Goal: Task Accomplishment & Management: Manage account settings

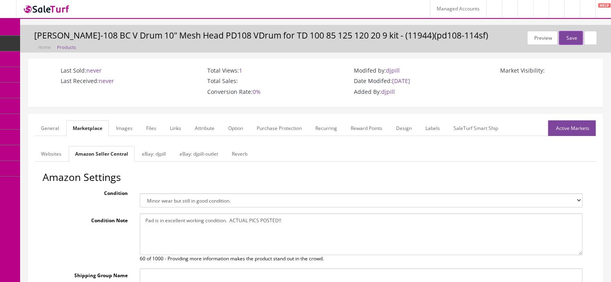
click at [61, 37] on link "Products" at bounding box center [62, 44] width 84 height 16
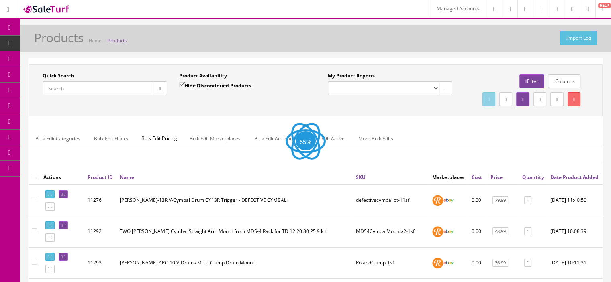
click at [99, 93] on input "Quick Search" at bounding box center [98, 89] width 111 height 14
paste input "td50-40sf"
type input "td50-40sf"
click at [155, 90] on button "button" at bounding box center [160, 89] width 14 height 14
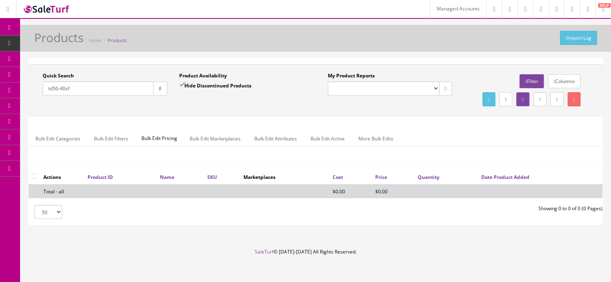
click at [574, 10] on link at bounding box center [572, 9] width 16 height 18
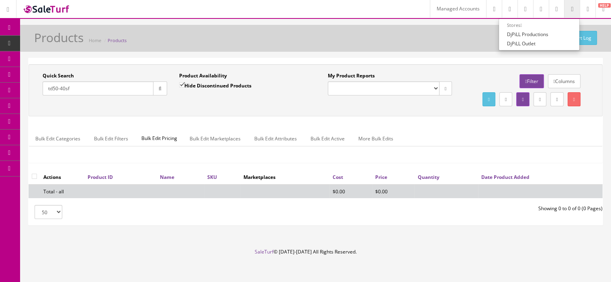
click at [159, 88] on icon "button" at bounding box center [160, 88] width 3 height 5
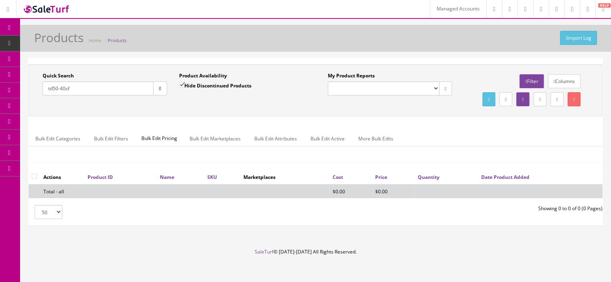
click at [182, 86] on input "Hide Discontinued Products" at bounding box center [181, 84] width 5 height 5
checkbox input "false"
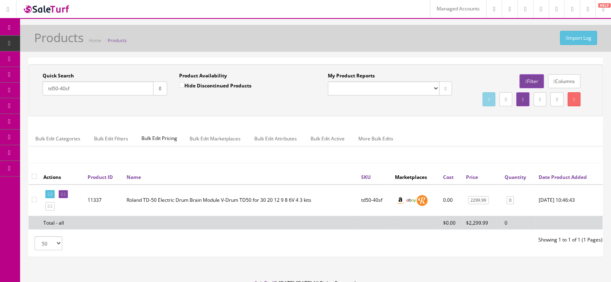
click at [524, 78] on link "Filter" at bounding box center [531, 81] width 24 height 14
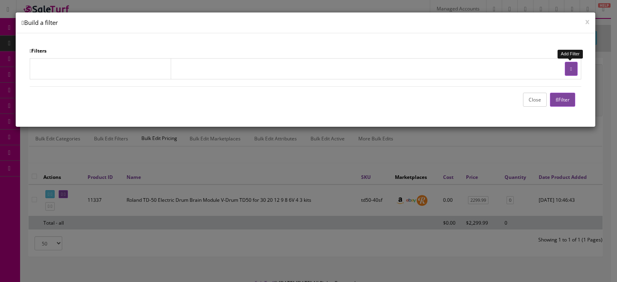
click at [571, 67] on icon "button" at bounding box center [571, 69] width 2 height 5
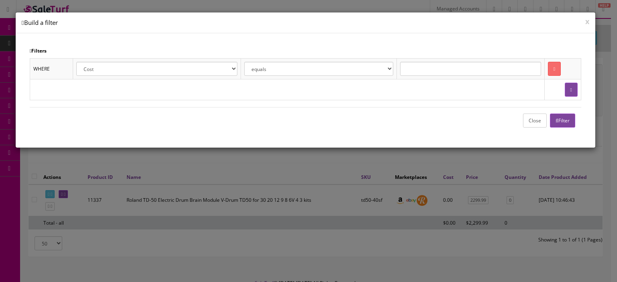
click at [235, 68] on select "Cost Price Amazon Price Ebay Price Reverb Price Walmart Price Retail Price Map …" at bounding box center [156, 69] width 161 height 14
select select "am.active"
click at [83, 62] on select "Cost Price Amazon Price Ebay Price Reverb Price Walmart Price Retail Price Map …" at bounding box center [156, 69] width 161 height 14
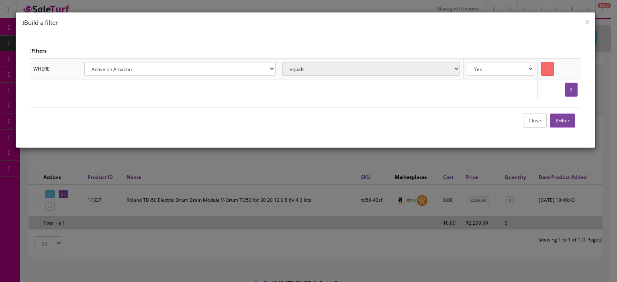
click at [570, 120] on button "Filter" at bounding box center [562, 121] width 25 height 14
click at [566, 88] on button "button" at bounding box center [571, 90] width 13 height 14
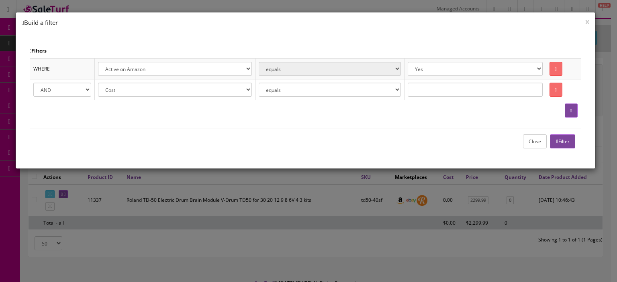
click at [224, 86] on select "Cost Price Amazon Price Ebay Price Reverb Price Walmart Price Retail Price Map …" at bounding box center [175, 90] width 154 height 14
select select "p.quantity"
click at [98, 83] on select "Cost Price Amazon Price Ebay Price Reverb Price Walmart Price Retail Price Map …" at bounding box center [175, 90] width 154 height 14
click at [359, 93] on select "equals is like is not like is greater than is greater than or equal to is less …" at bounding box center [330, 90] width 143 height 14
select select "is greater than"
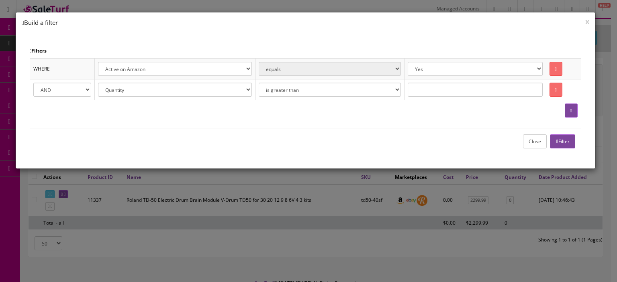
click at [261, 83] on select "equals is like is not like is greater than is greater than or equal to is less …" at bounding box center [330, 90] width 143 height 14
click at [429, 96] on input "text" at bounding box center [475, 90] width 135 height 14
type input "0"
click at [564, 142] on button "Filter" at bounding box center [562, 142] width 25 height 14
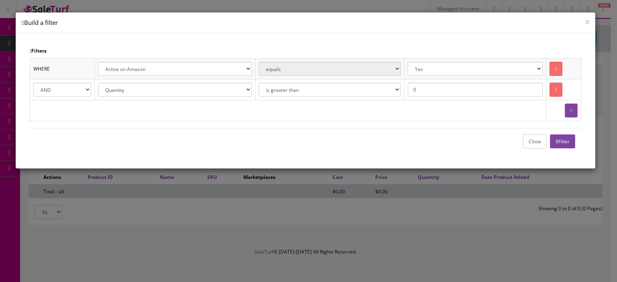
click at [529, 141] on button "Close" at bounding box center [535, 142] width 24 height 14
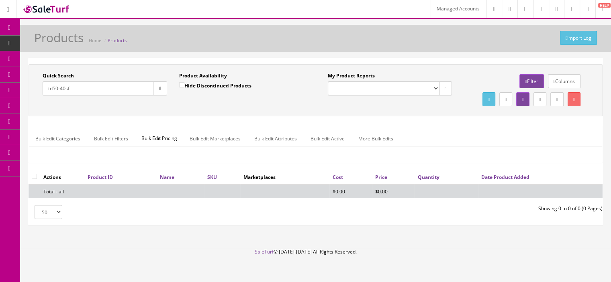
click at [115, 90] on input "td50-40sf" at bounding box center [98, 89] width 111 height 14
type input "t"
click at [156, 88] on button "button" at bounding box center [160, 89] width 14 height 14
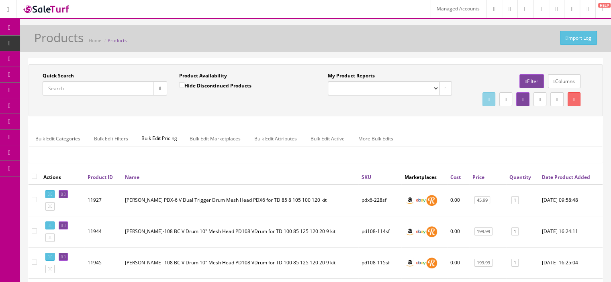
click at [560, 181] on link "Date Product Added" at bounding box center [566, 177] width 48 height 7
click at [560, 180] on link "Date Product Added" at bounding box center [563, 177] width 52 height 7
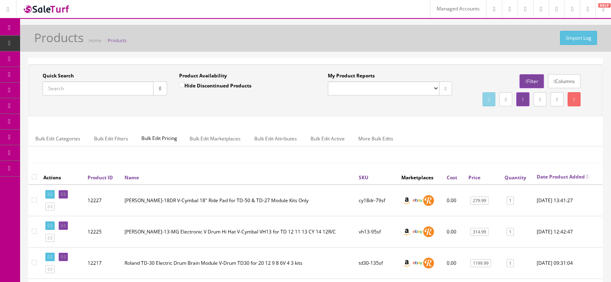
click at [560, 180] on link "Date Product Added" at bounding box center [563, 177] width 52 height 7
click at [370, 217] on td "cy18dr-79sf" at bounding box center [377, 201] width 43 height 32
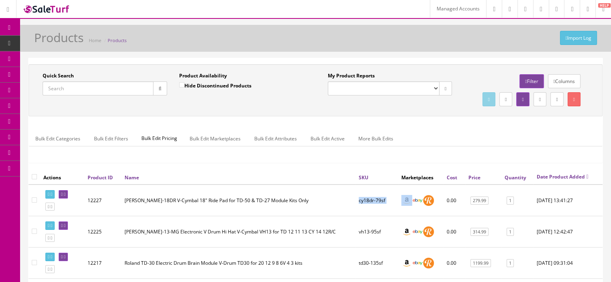
copy td "cy18dr-79sf"
click at [65, 197] on icon at bounding box center [65, 194] width 2 height 4
click at [97, 217] on td "12227" at bounding box center [102, 201] width 37 height 32
copy td "12227"
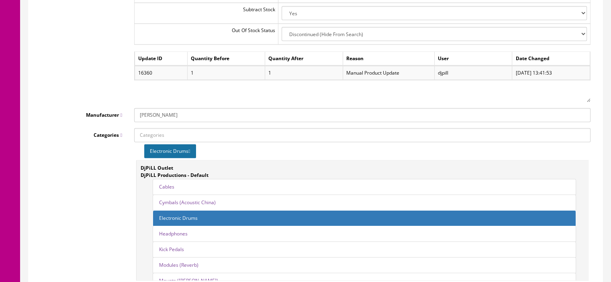
scroll to position [1054, 0]
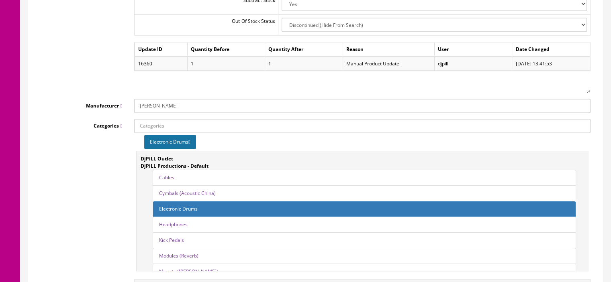
click at [190, 140] on icon at bounding box center [189, 142] width 2 height 5
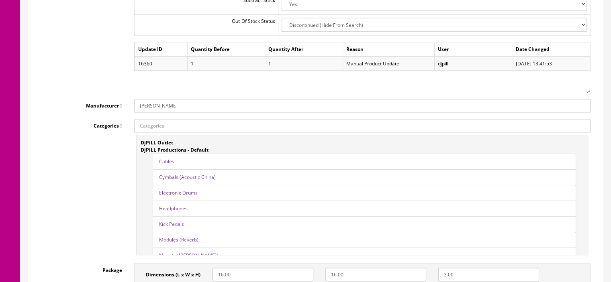
click at [185, 190] on link "Electronic Drums" at bounding box center [178, 193] width 39 height 7
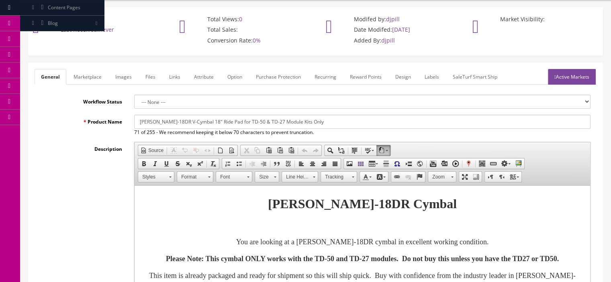
scroll to position [0, 0]
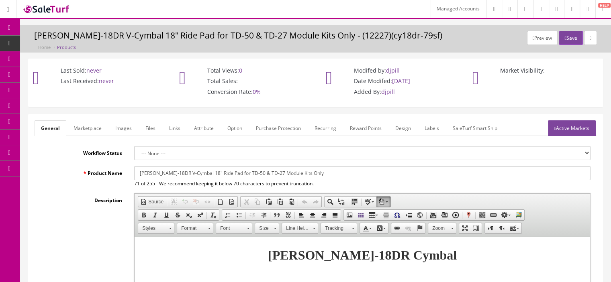
click at [76, 125] on link "Marketplace" at bounding box center [87, 129] width 41 height 16
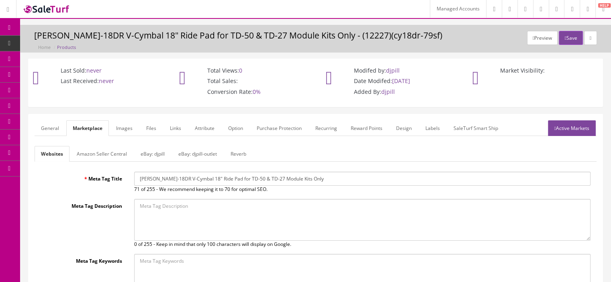
click at [111, 160] on link "Amazon Seller Central" at bounding box center [101, 154] width 63 height 16
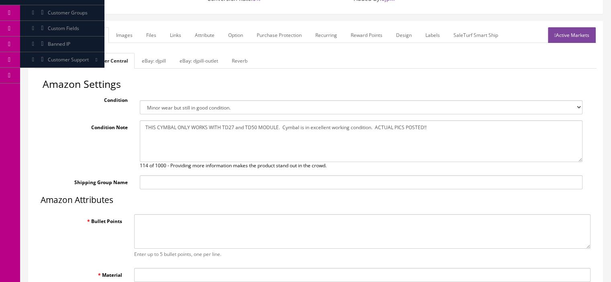
scroll to position [85, 0]
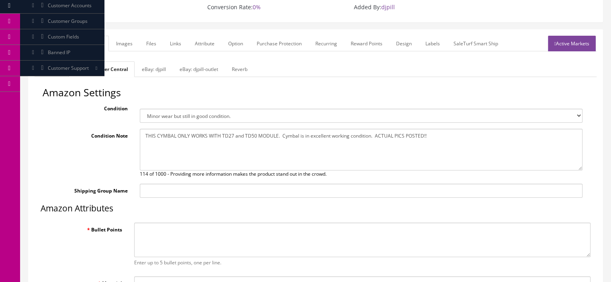
click at [49, 45] on link "General" at bounding box center [50, 44] width 31 height 16
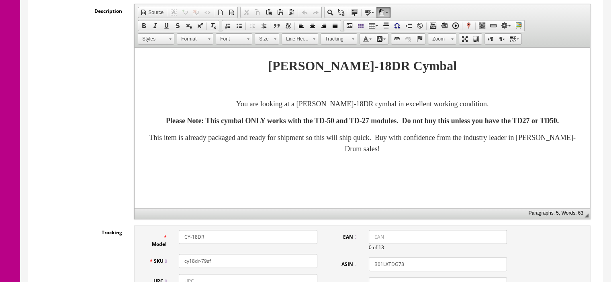
scroll to position [197, 0]
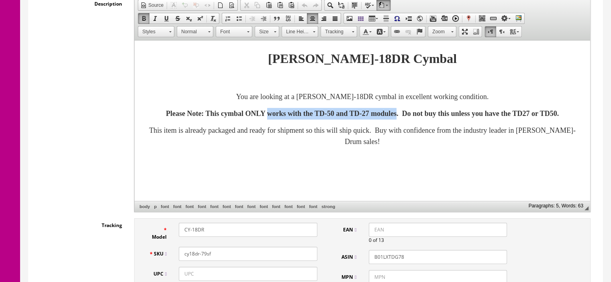
drag, startPoint x: 274, startPoint y: 116, endPoint x: 443, endPoint y: 115, distance: 169.9
click at [443, 115] on strong "Please Note: This cymbal ONLY works with the TD-50 and TD-27 modules. Do not bu…" at bounding box center [362, 114] width 393 height 8
copy strong "works with the TD-50 and TD-27 modules"
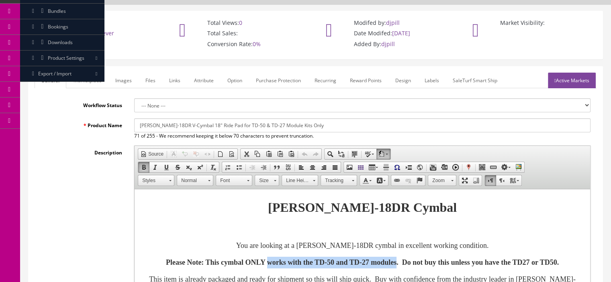
scroll to position [44, 0]
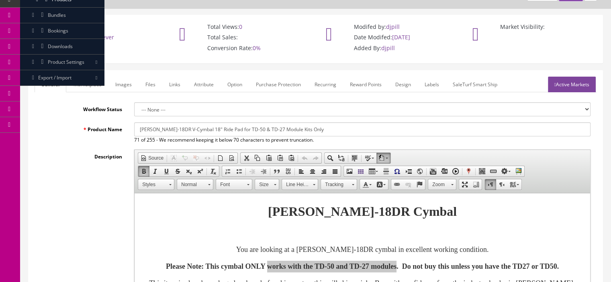
click at [90, 85] on link "Marketplace" at bounding box center [87, 85] width 41 height 16
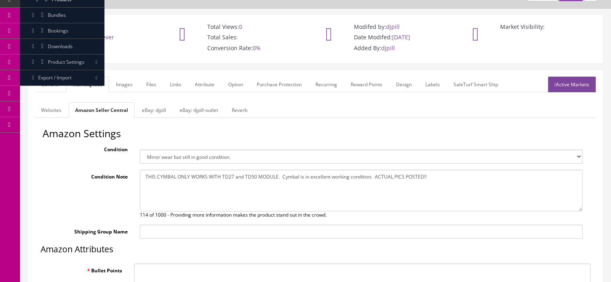
click at [180, 269] on textarea "Bullet Points" at bounding box center [362, 281] width 456 height 35
paste textarea "works with the TD-50 and TD-27 modules"
click at [143, 272] on textarea "works with the TD-50 and TD-27 modules" at bounding box center [362, 281] width 456 height 35
click at [240, 266] on textarea "Works with the TD-50 and TD-27 modules" at bounding box center [362, 281] width 456 height 35
click at [53, 82] on link "General" at bounding box center [50, 85] width 31 height 16
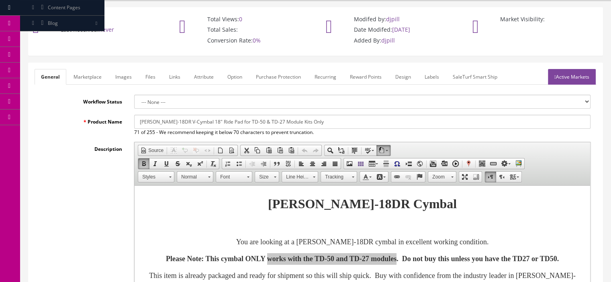
scroll to position [0, 0]
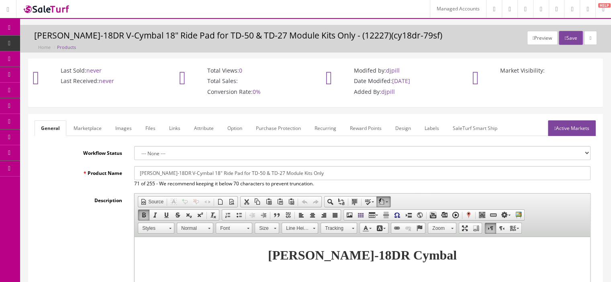
click at [204, 130] on link "Attribute" at bounding box center [204, 129] width 33 height 16
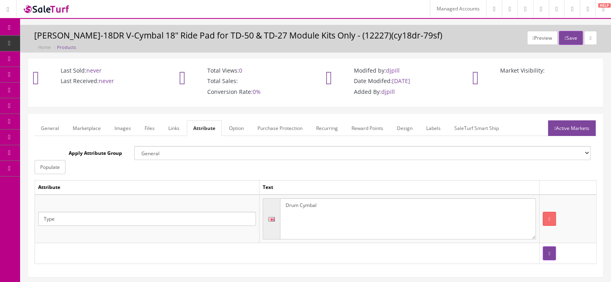
click at [307, 208] on textarea "Drum Cymbal" at bounding box center [408, 219] width 256 height 42
click at [51, 128] on link "General" at bounding box center [50, 129] width 31 height 16
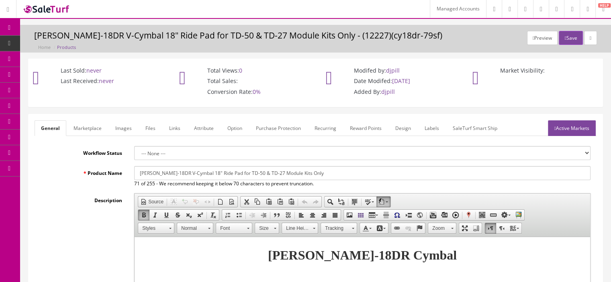
click at [88, 125] on link "Marketplace" at bounding box center [87, 129] width 41 height 16
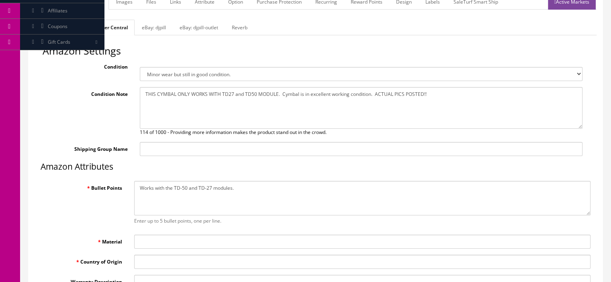
scroll to position [129, 0]
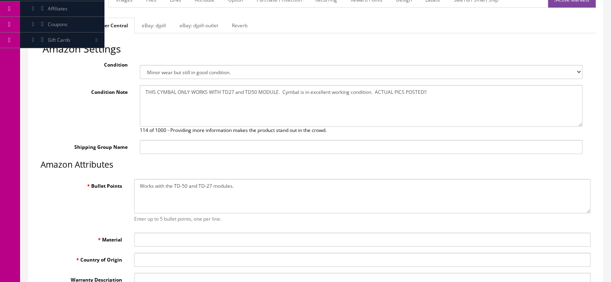
click at [252, 200] on textarea "Works with the TD-50 and TD-27 modules." at bounding box center [362, 196] width 456 height 35
paste textarea "Drum Cymbal"
click at [50, 4] on link "General" at bounding box center [50, 0] width 31 height 16
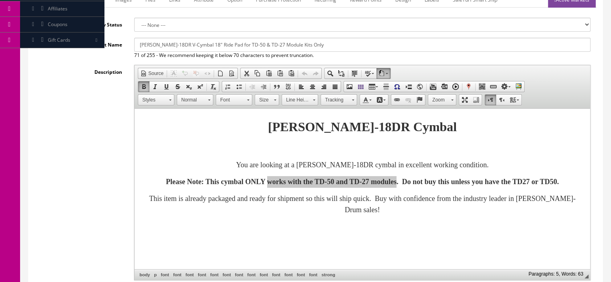
click at [116, 6] on link "Images" at bounding box center [123, 0] width 29 height 16
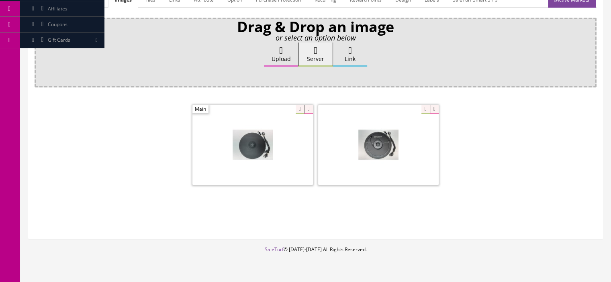
click at [259, 149] on span at bounding box center [252, 145] width 121 height 80
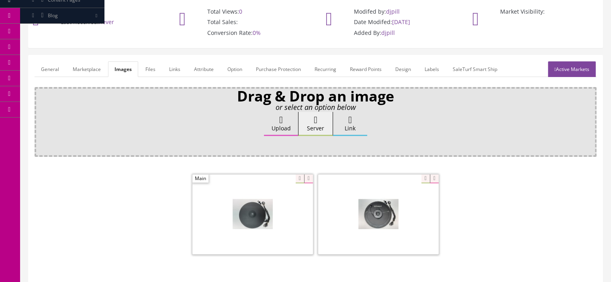
scroll to position [57, 0]
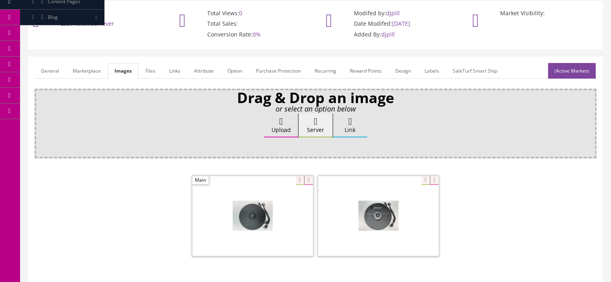
click at [50, 74] on link "General" at bounding box center [50, 71] width 31 height 16
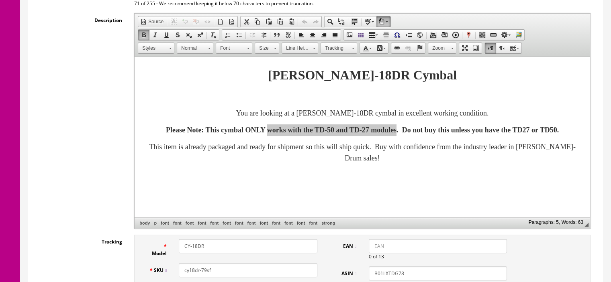
scroll to position [182, 0]
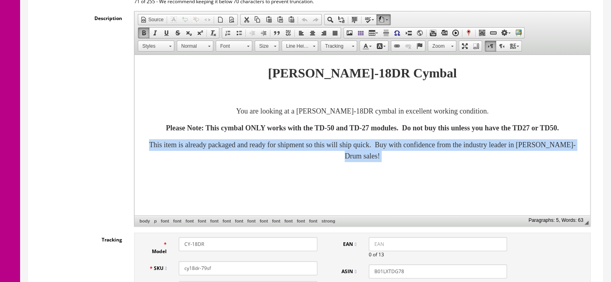
drag, startPoint x: 519, startPoint y: 146, endPoint x: 536, endPoint y: 219, distance: 74.9
click at [536, 184] on html "Roland CY-18DR Cymbal You are looking at a Roland CY-18DR cymbal in excellent w…" at bounding box center [363, 119] width 456 height 129
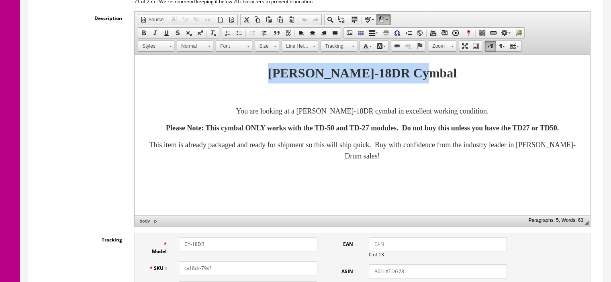
drag, startPoint x: 276, startPoint y: 77, endPoint x: 449, endPoint y: 75, distance: 172.7
click at [449, 75] on strong "[PERSON_NAME]-18DR Cymbal" at bounding box center [362, 73] width 189 height 14
copy strong "[PERSON_NAME]-18DR Cymbal"
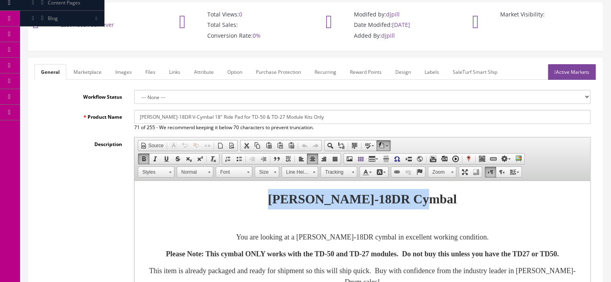
scroll to position [53, 0]
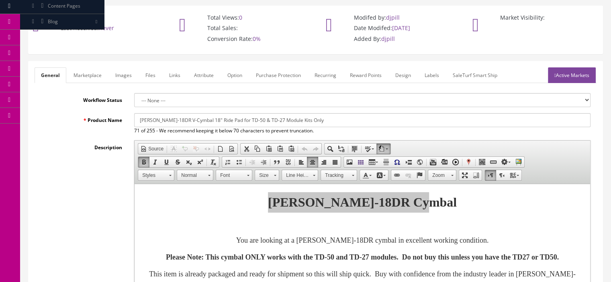
click at [94, 79] on link "Marketplace" at bounding box center [87, 75] width 41 height 16
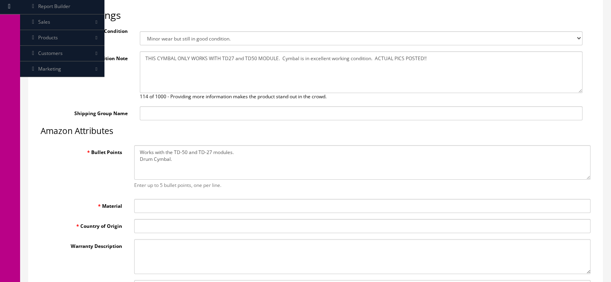
scroll to position [175, 0]
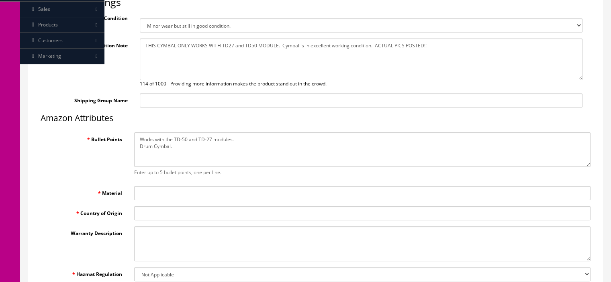
drag, startPoint x: 251, startPoint y: 141, endPoint x: 127, endPoint y: 138, distance: 124.2
click at [127, 138] on div "Bullet Points Works with the TD-50 and TD-27 modules. Drum Cymbal. Enter up to …" at bounding box center [316, 157] width 562 height 48
paste textarea "High-resolution sound triggering designed for use with the flagship Roland TD-5…"
drag, startPoint x: 336, startPoint y: 144, endPoint x: 138, endPoint y: 145, distance: 197.6
click at [138, 145] on textarea "High-resolution sound triggering designed for use with the flagship Roland TD-5…" at bounding box center [362, 150] width 456 height 35
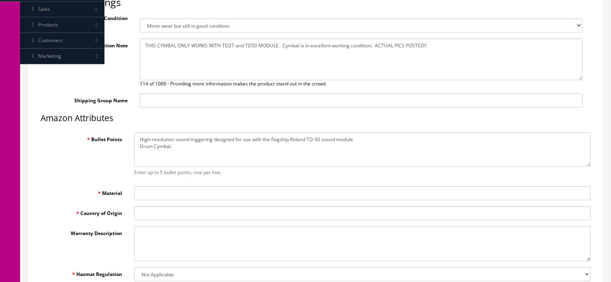
paste textarea "Captures nuances of hard and soft playing on the bow, bell, and edge areas"
paste textarea "Wide-range touch sensors allow cymbal muting with a finger touch"
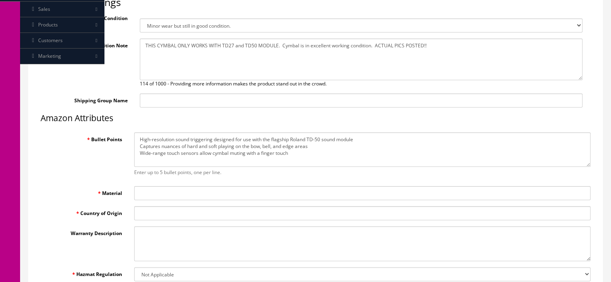
type textarea "High-resolution sound triggering designed for use with the flagship Roland TD-5…"
click at [270, 197] on input "Material" at bounding box center [362, 193] width 456 height 14
paste input "Alloy Steel"
type input "Alloy Steel"
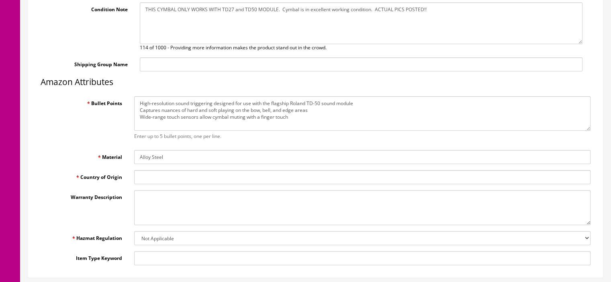
scroll to position [268, 0]
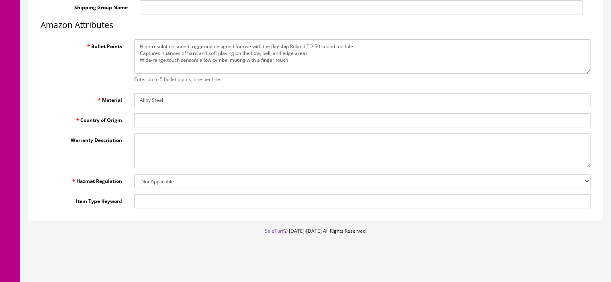
click at [275, 181] on select "Not Applicable GHS ORM-D UN Classified Lithium Ion Lithium Metal Hazardous Mate…" at bounding box center [362, 181] width 456 height 14
click at [66, 181] on label "Hazmat Regulation" at bounding box center [82, 179] width 94 height 11
click at [134, 181] on select "Not Applicable GHS ORM-D UN Classified Lithium Ion Lithium Metal Hazardous Mate…" at bounding box center [362, 181] width 456 height 14
click at [148, 202] on input "Item Type Keyword" at bounding box center [362, 201] width 456 height 14
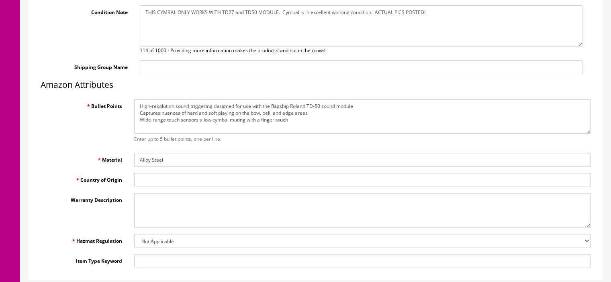
scroll to position [211, 0]
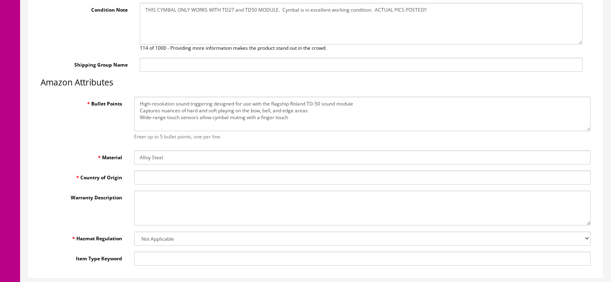
click at [202, 182] on input "Country of Origin" at bounding box center [362, 178] width 456 height 14
click at [148, 177] on input "Country of Origin" at bounding box center [362, 178] width 456 height 14
type input "JP"
click at [125, 204] on div "Warranty Description" at bounding box center [316, 208] width 562 height 35
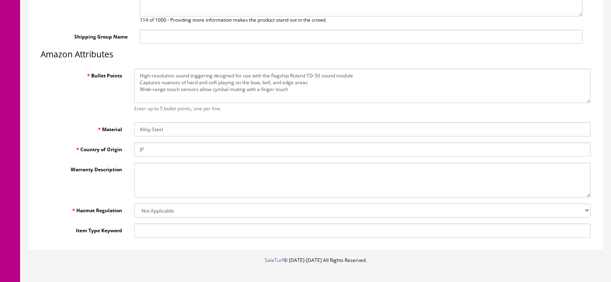
scroll to position [247, 0]
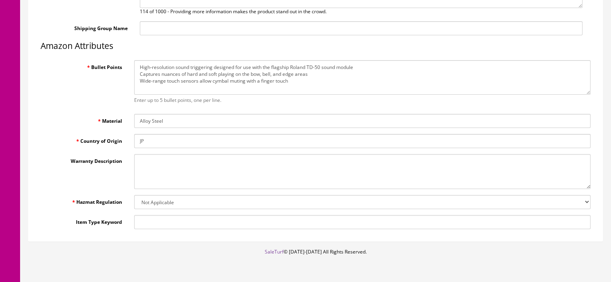
click at [140, 221] on input "Item Type Keyword" at bounding box center [362, 222] width 456 height 14
click at [298, 83] on textarea "High-resolution sound triggering designed for use with the flagship Roland TD-5…" at bounding box center [362, 77] width 456 height 35
paste textarea "Acoustic-style 18-inch diameter for comfort, playability, and familiar presence"
type textarea "High-resolution sound triggering designed for use with the flagship Roland TD-5…"
click at [142, 221] on input "Item Type Keyword" at bounding box center [362, 222] width 456 height 14
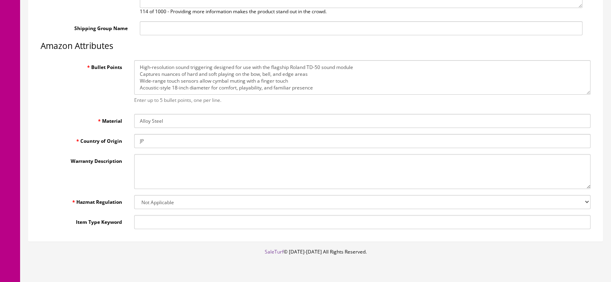
paste input "Electronic Pads"
type input "Electronic Pads"
click at [146, 234] on div "General Marketplace Images Files Links Attribute Option Purchase Protection Rec…" at bounding box center [316, 54] width 574 height 374
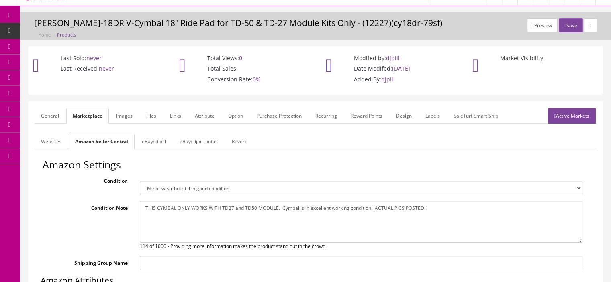
scroll to position [10, 0]
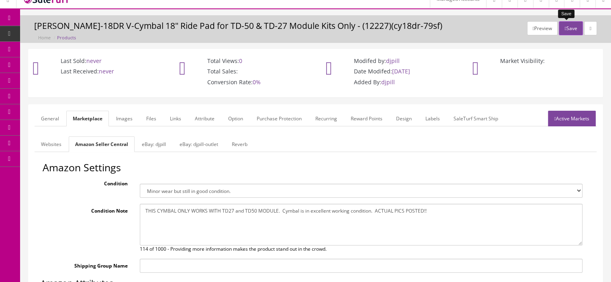
click at [570, 30] on button "Save" at bounding box center [571, 28] width 24 height 14
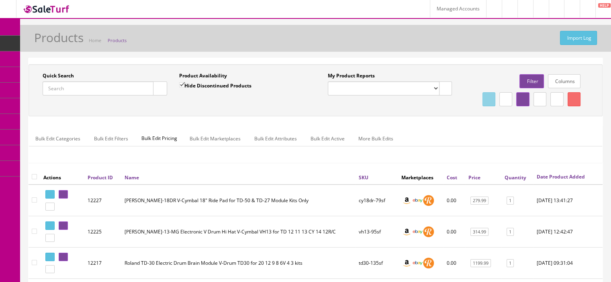
click at [144, 91] on input "Quick Search" at bounding box center [98, 89] width 111 height 14
paste input "12227"
type input "12227"
click at [65, 197] on icon at bounding box center [65, 194] width 2 height 4
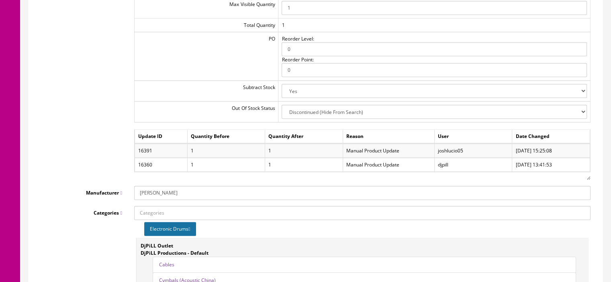
scroll to position [974, 0]
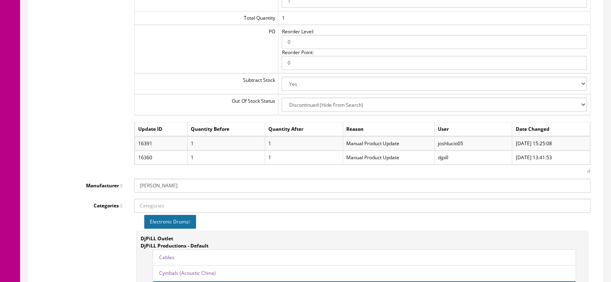
drag, startPoint x: 0, startPoint y: 0, endPoint x: 617, endPoint y: 193, distance: 646.1
click at [159, 186] on input "[PERSON_NAME]" at bounding box center [362, 186] width 456 height 14
click at [102, 172] on div "Quantities Warehouse Quantity 20 Sheridan 1 1 0 Max Visible Quantity 1 Total Qu…" at bounding box center [316, 61] width 562 height 223
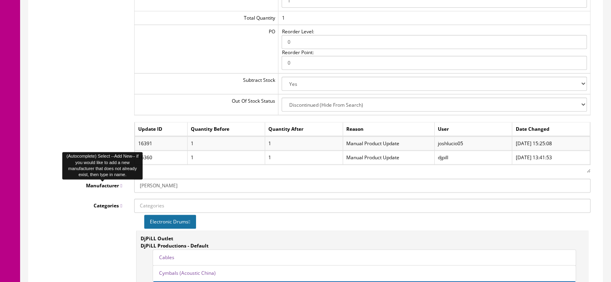
click at [90, 184] on span "Manufacturer" at bounding box center [104, 185] width 36 height 7
click at [134, 184] on input "[PERSON_NAME]" at bounding box center [362, 186] width 456 height 14
click at [90, 184] on span "Manufacturer" at bounding box center [104, 185] width 36 height 7
click at [134, 184] on input "[PERSON_NAME]" at bounding box center [362, 186] width 456 height 14
click at [90, 184] on span "Manufacturer" at bounding box center [104, 185] width 36 height 7
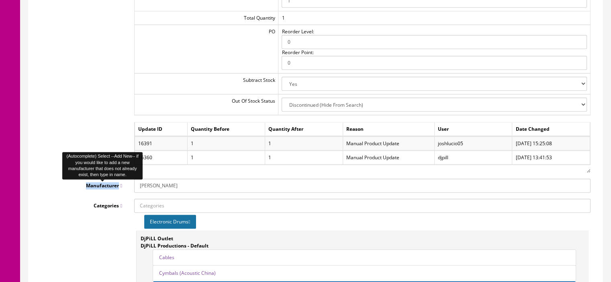
click at [134, 184] on input "[PERSON_NAME]" at bounding box center [362, 186] width 456 height 14
copy div "Manufacturer"
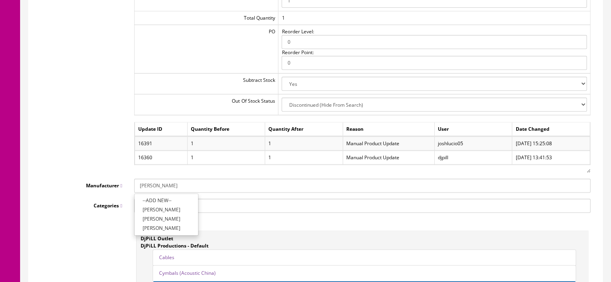
click at [96, 153] on div "Quantities Warehouse Quantity 20 Sheridan 1 1 0 Max Visible Quantity 1 Total Qu…" at bounding box center [316, 61] width 562 height 223
